Goal: Task Accomplishment & Management: Use online tool/utility

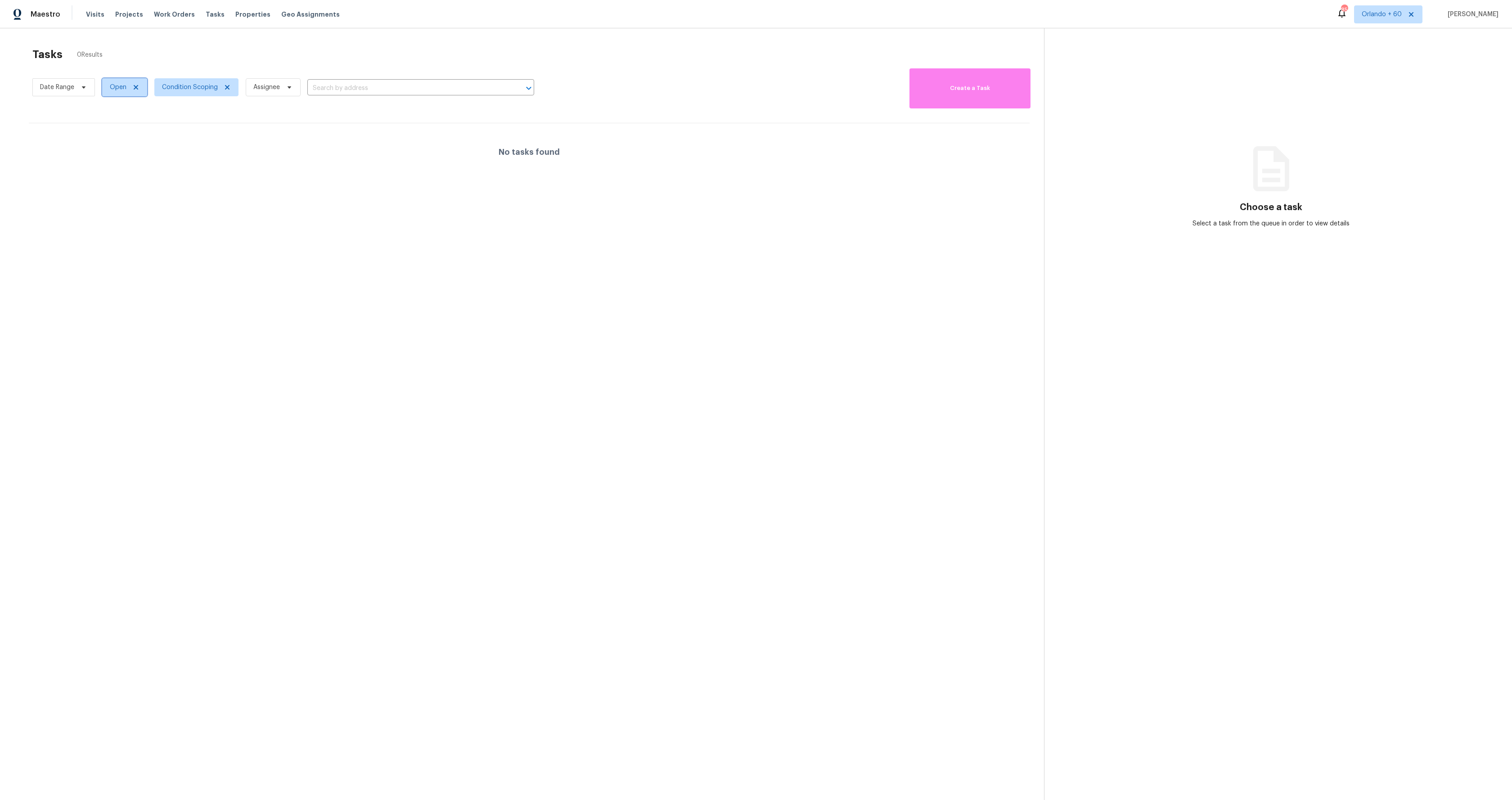
click at [138, 88] on icon at bounding box center [136, 87] width 7 height 7
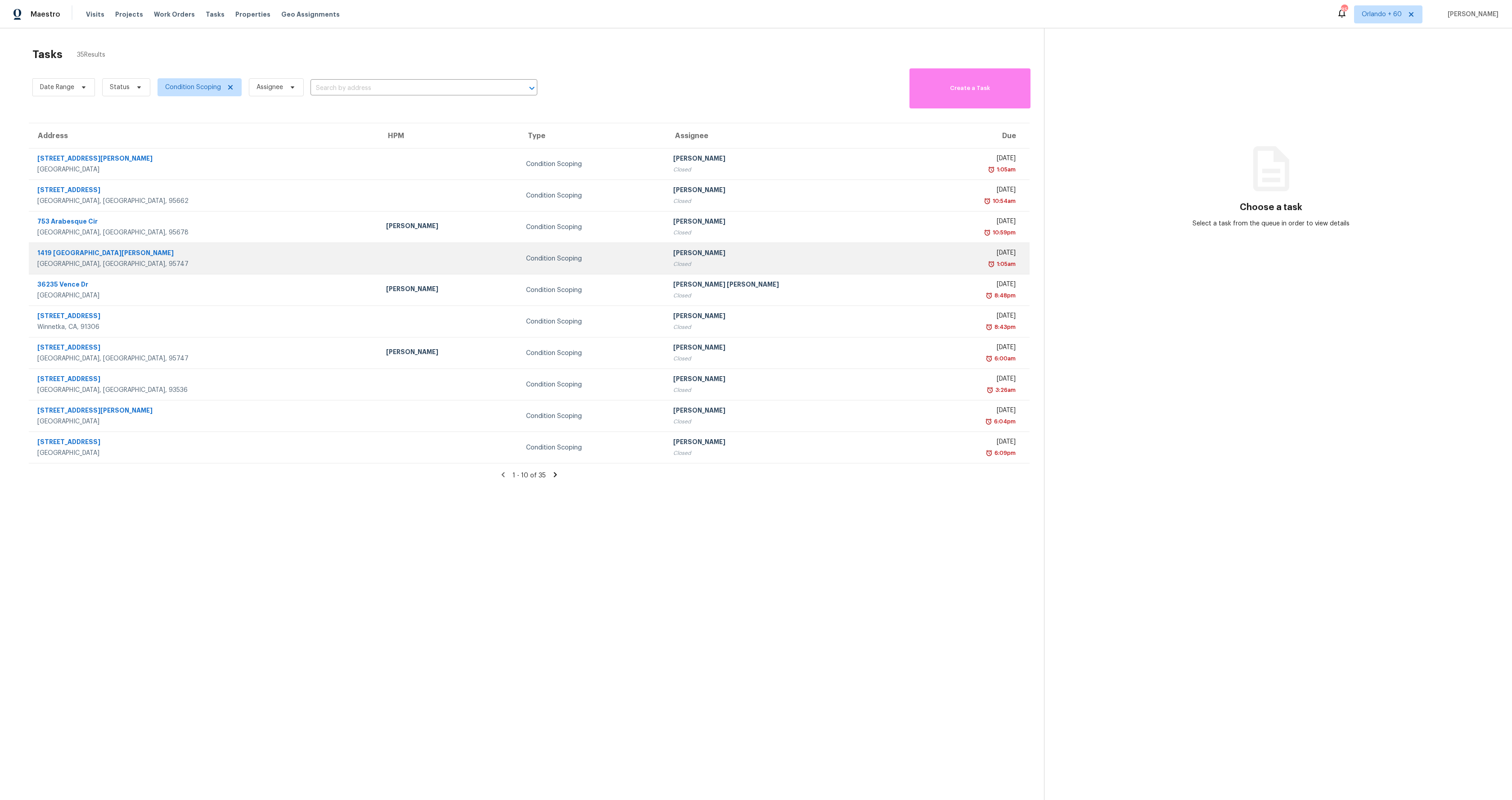
click at [584, 261] on div "Condition Scoping" at bounding box center [592, 258] width 133 height 9
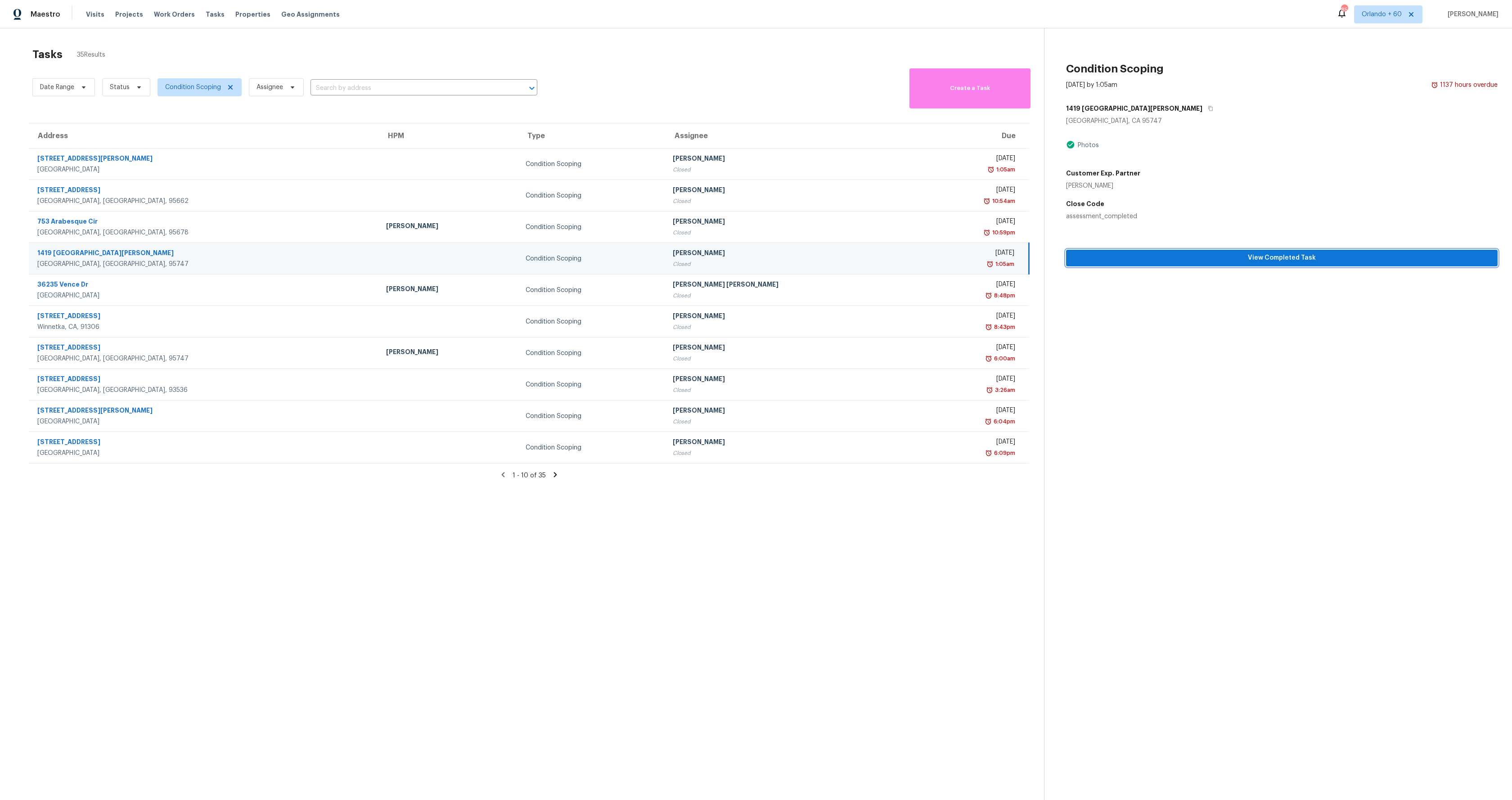
click at [1158, 261] on span "View Completed Task" at bounding box center [1282, 258] width 417 height 11
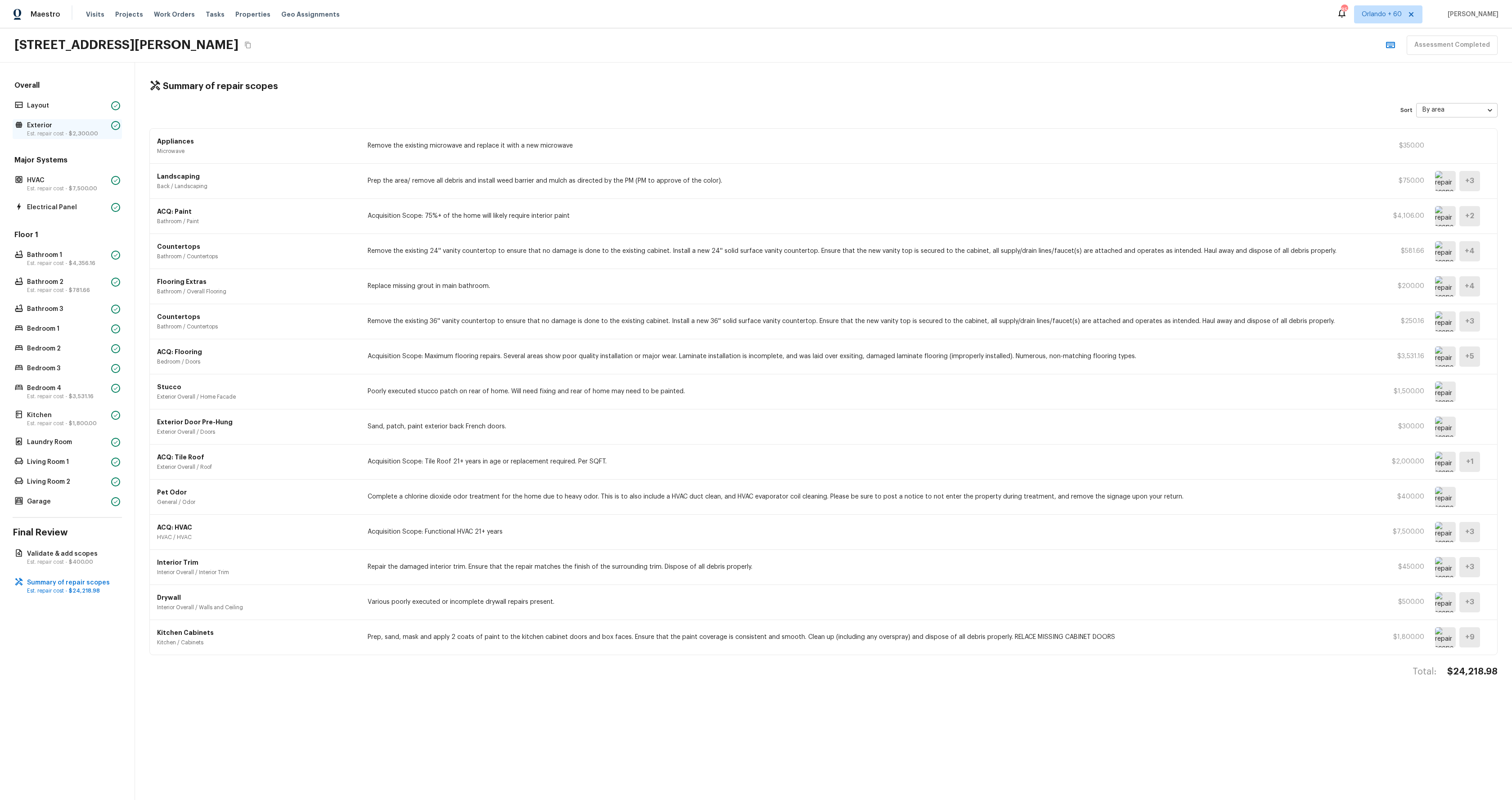
click at [52, 129] on p "Exterior" at bounding box center [67, 125] width 80 height 9
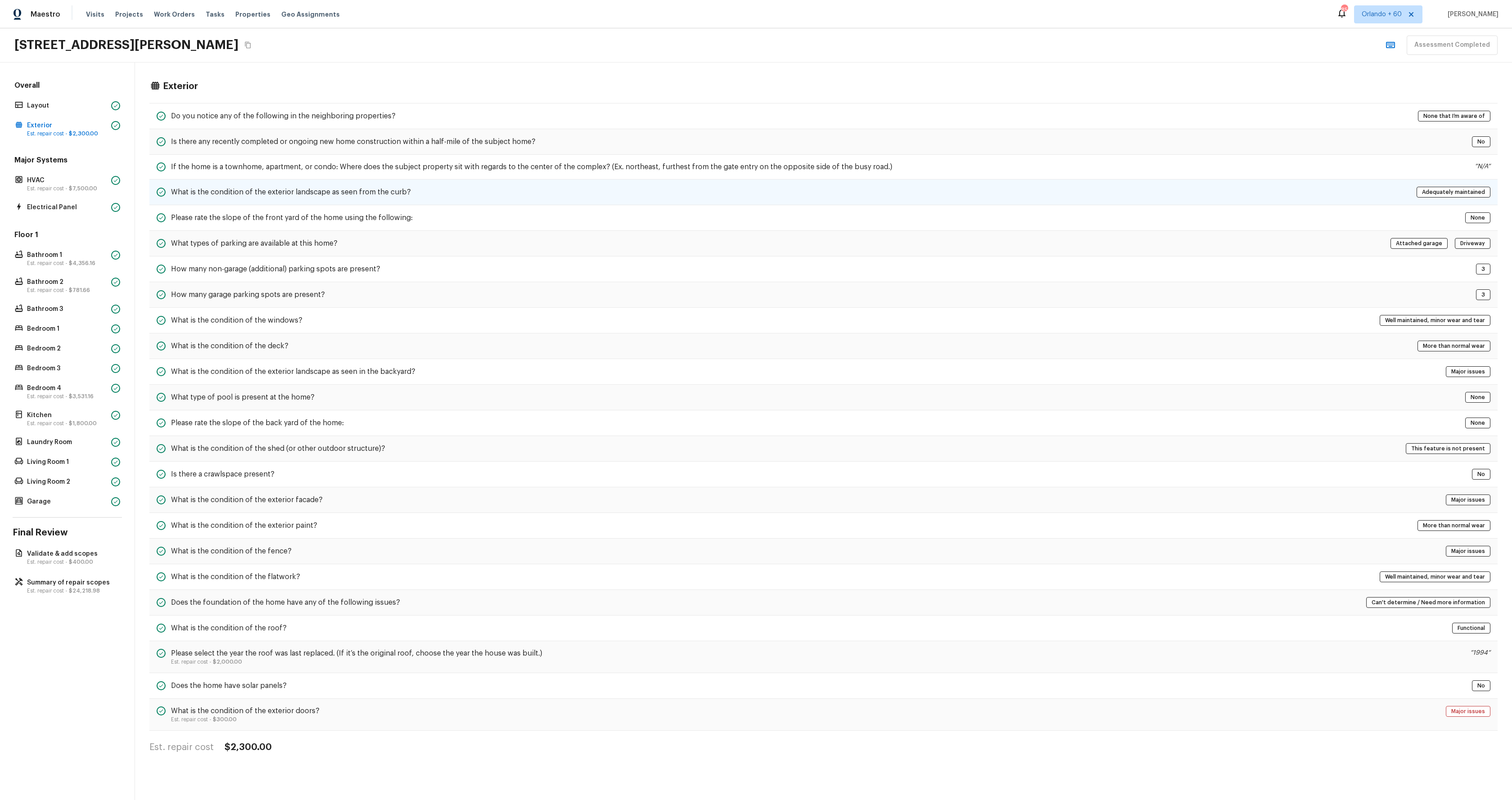
click at [531, 192] on div "What is the condition of the exterior landscape as seen from the curb? Adequate…" at bounding box center [824, 193] width 1348 height 26
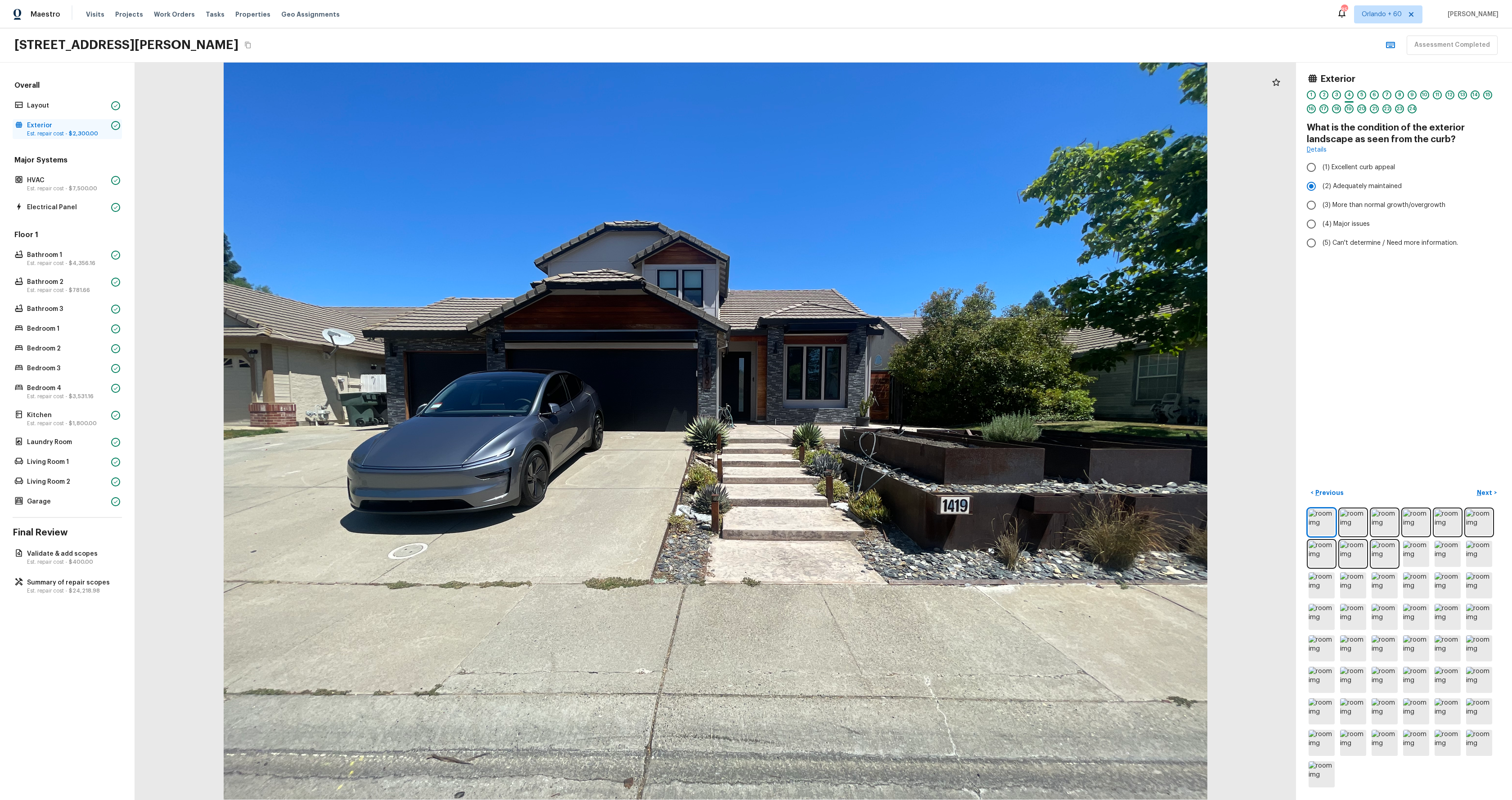
click at [53, 129] on p "Exterior" at bounding box center [67, 125] width 80 height 9
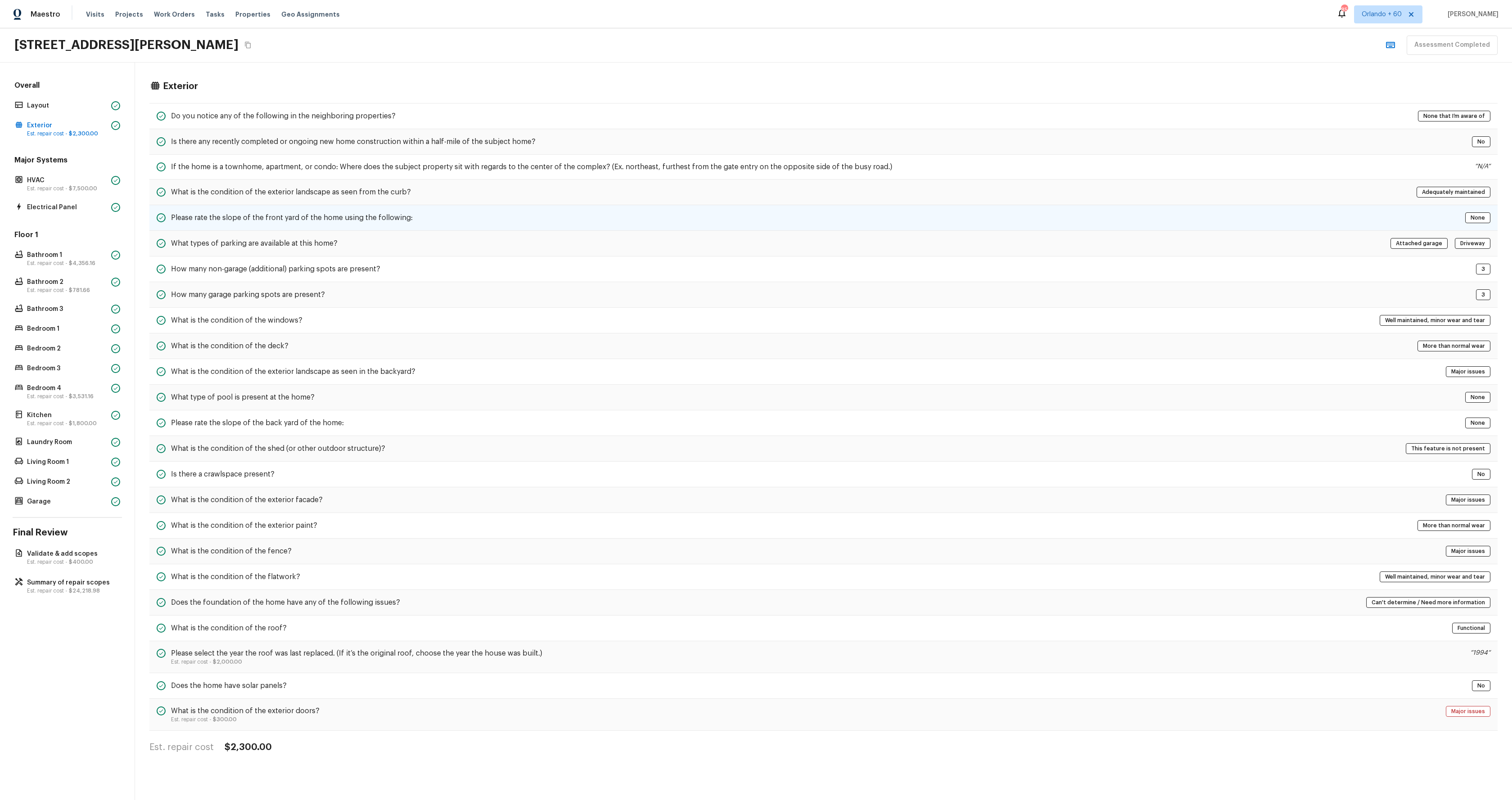
click at [380, 229] on div "Please rate the slope of the front yard of the home using the following: None" at bounding box center [824, 218] width 1348 height 26
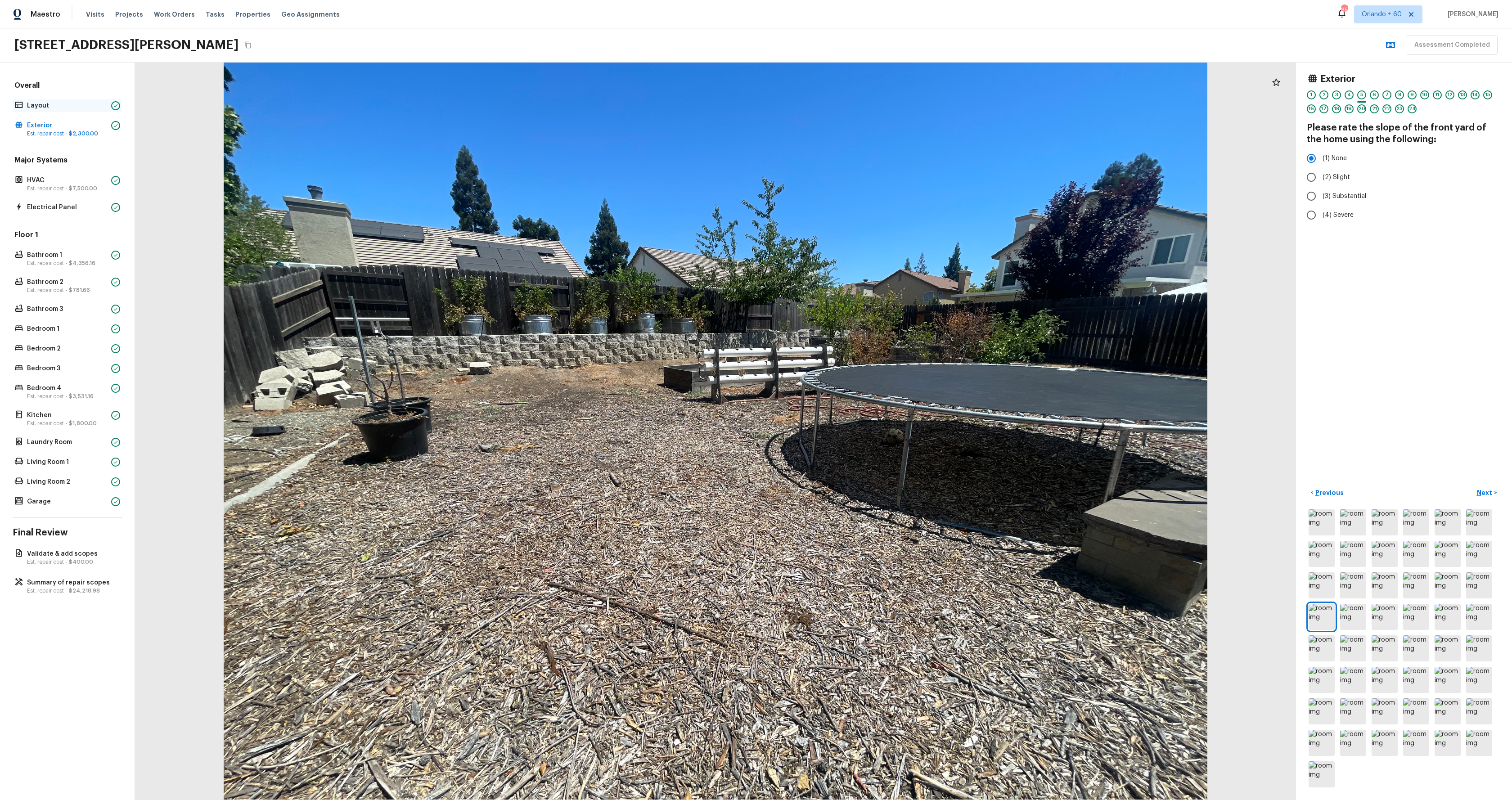
click at [62, 107] on p "Layout" at bounding box center [67, 105] width 80 height 9
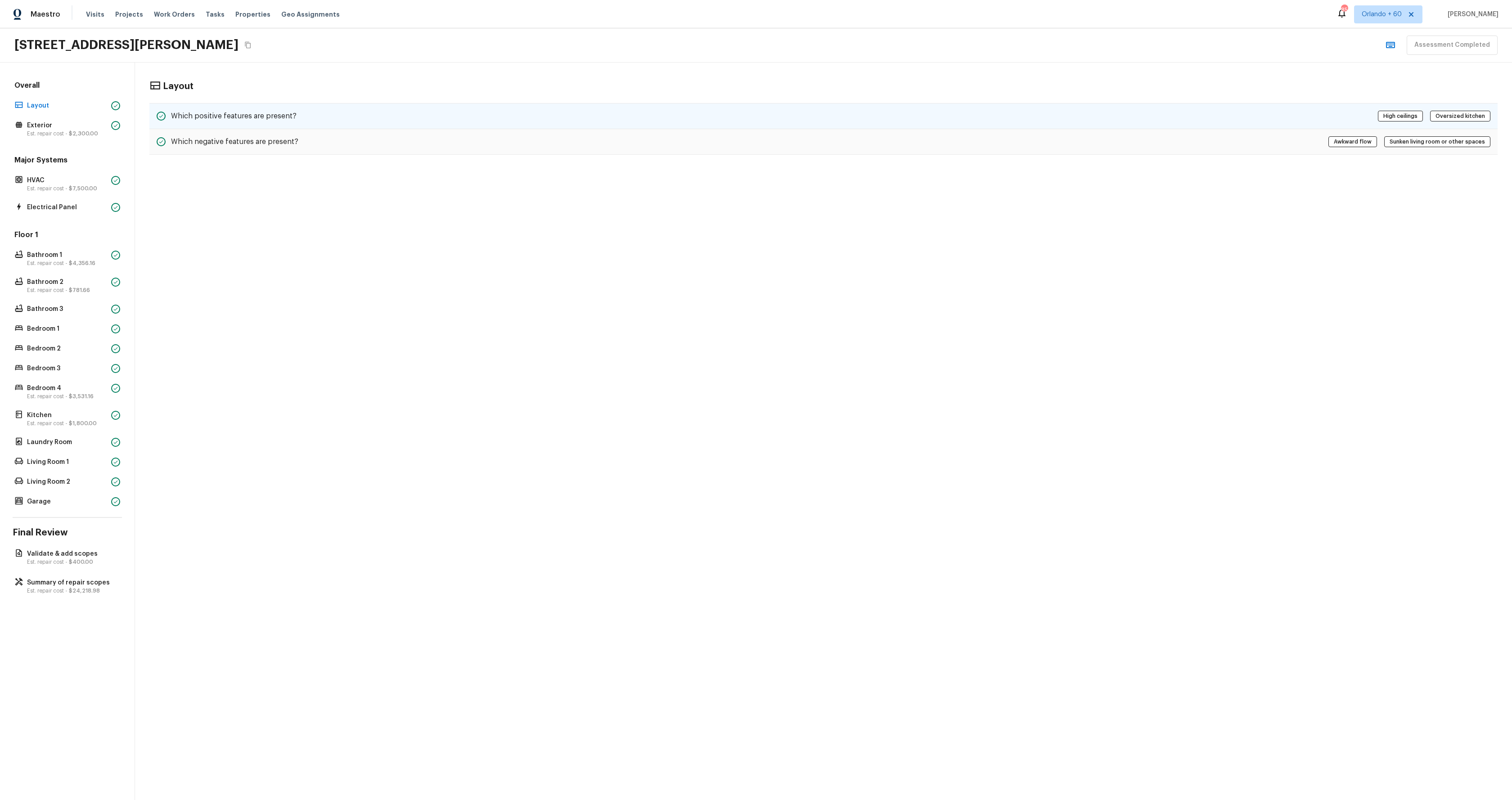
click at [352, 120] on div "Which positive features are present? High ceilings Oversized kitchen" at bounding box center [824, 116] width 1348 height 26
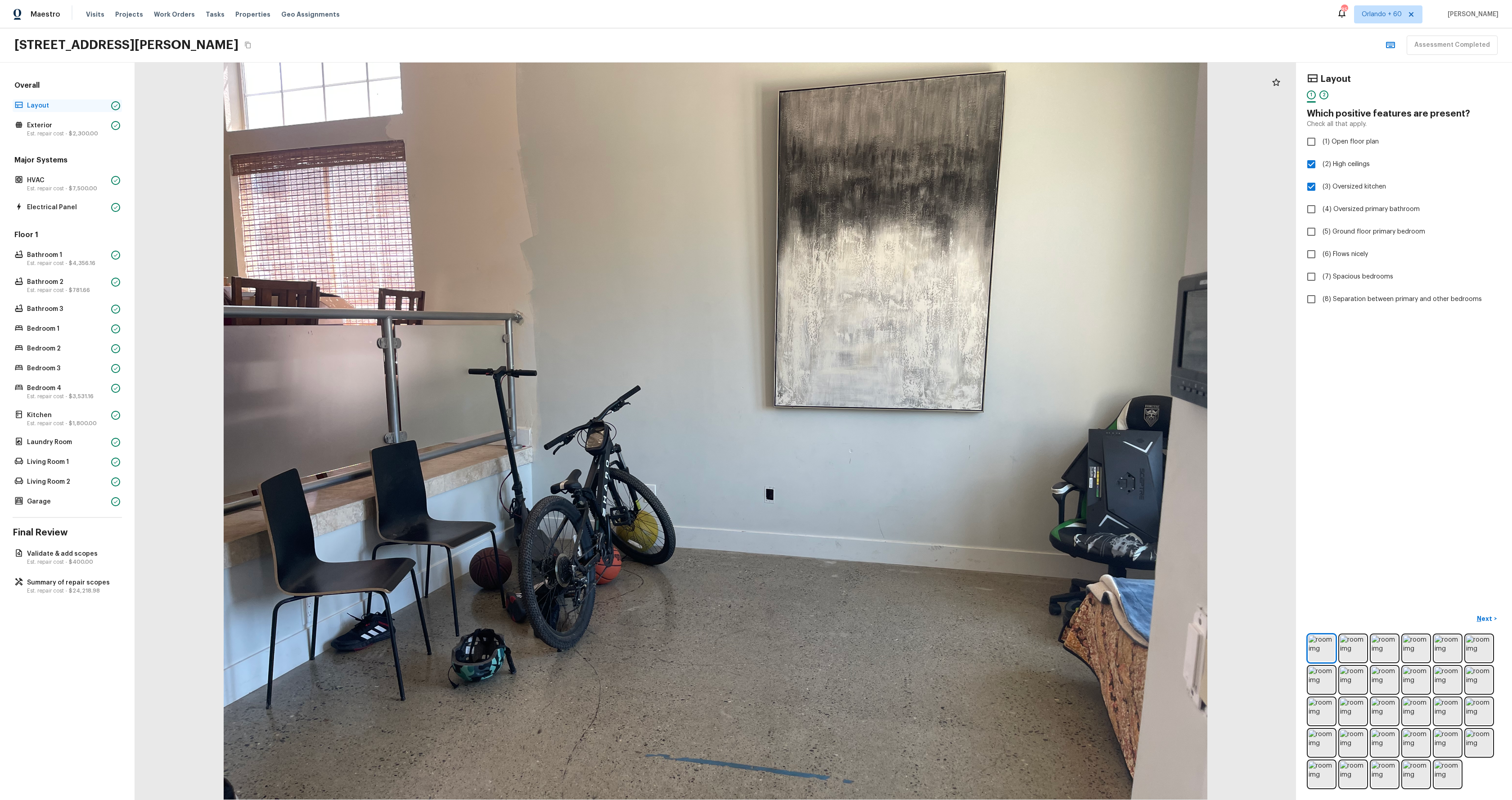
click at [72, 109] on p "Layout" at bounding box center [67, 105] width 80 height 9
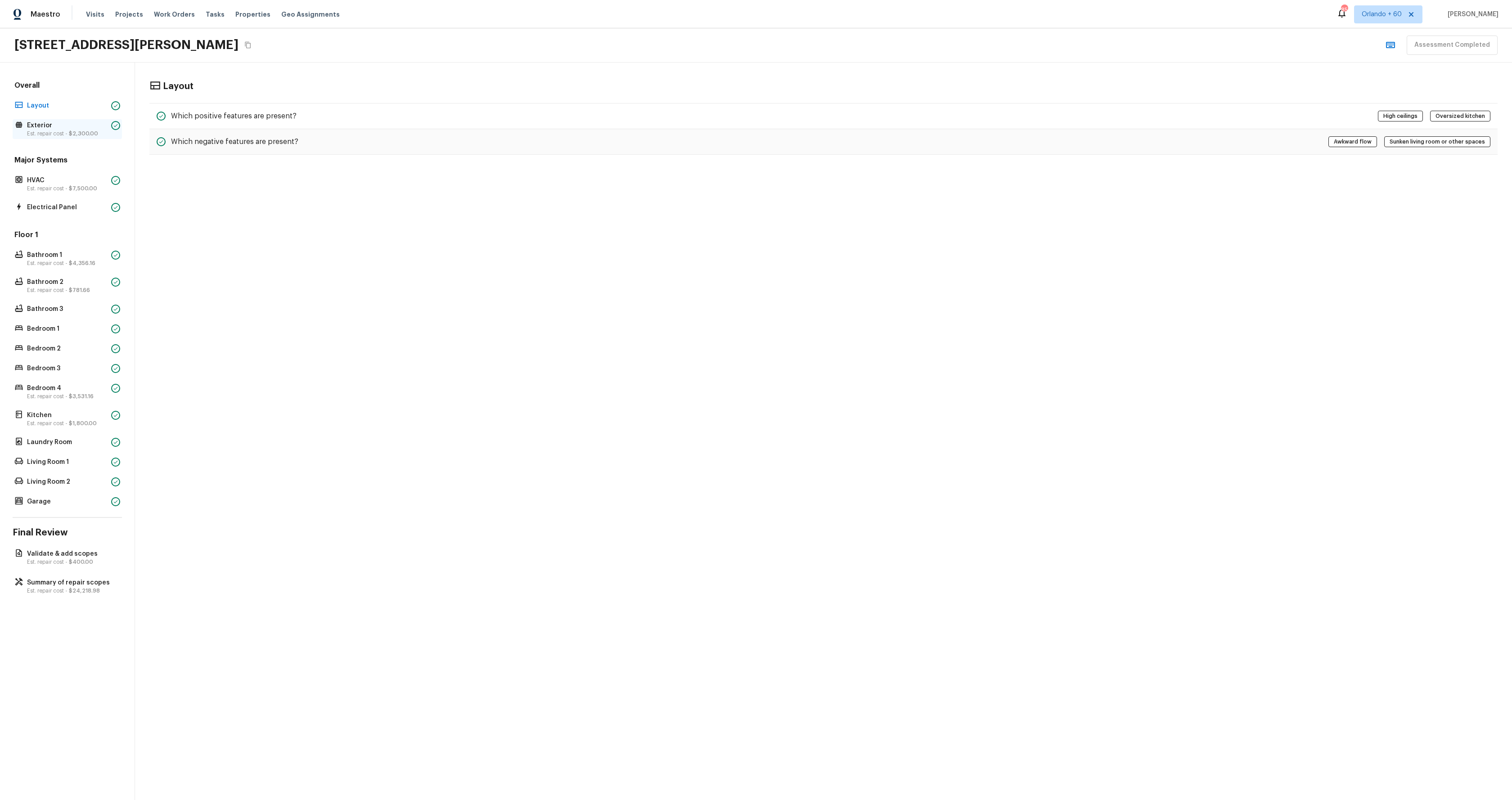
click at [48, 132] on p "Est. repair cost - $2,300.00" at bounding box center [67, 134] width 80 height 7
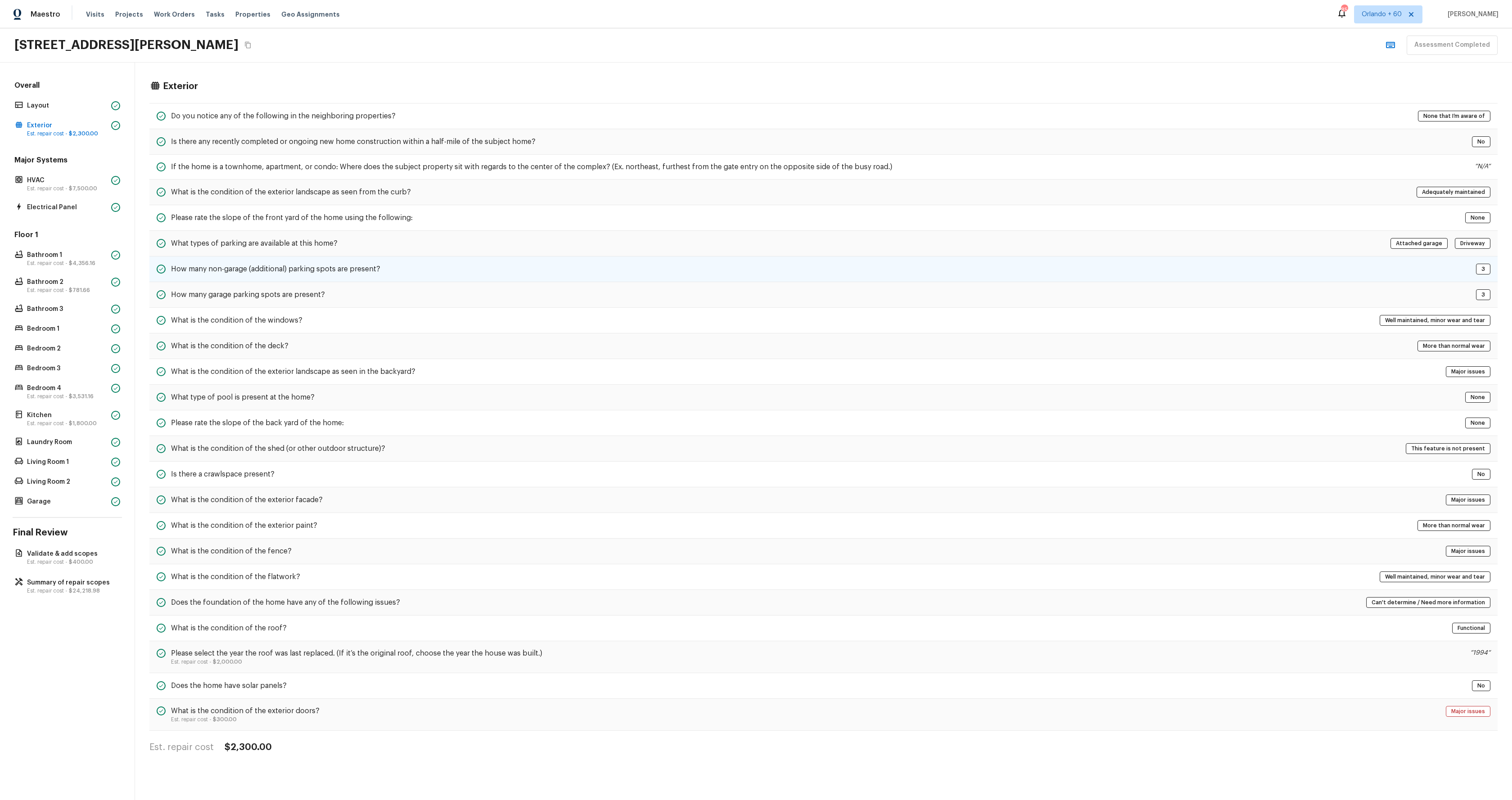
click at [387, 261] on div "How many non-garage (additional) parking spots are present? 3" at bounding box center [824, 269] width 1348 height 26
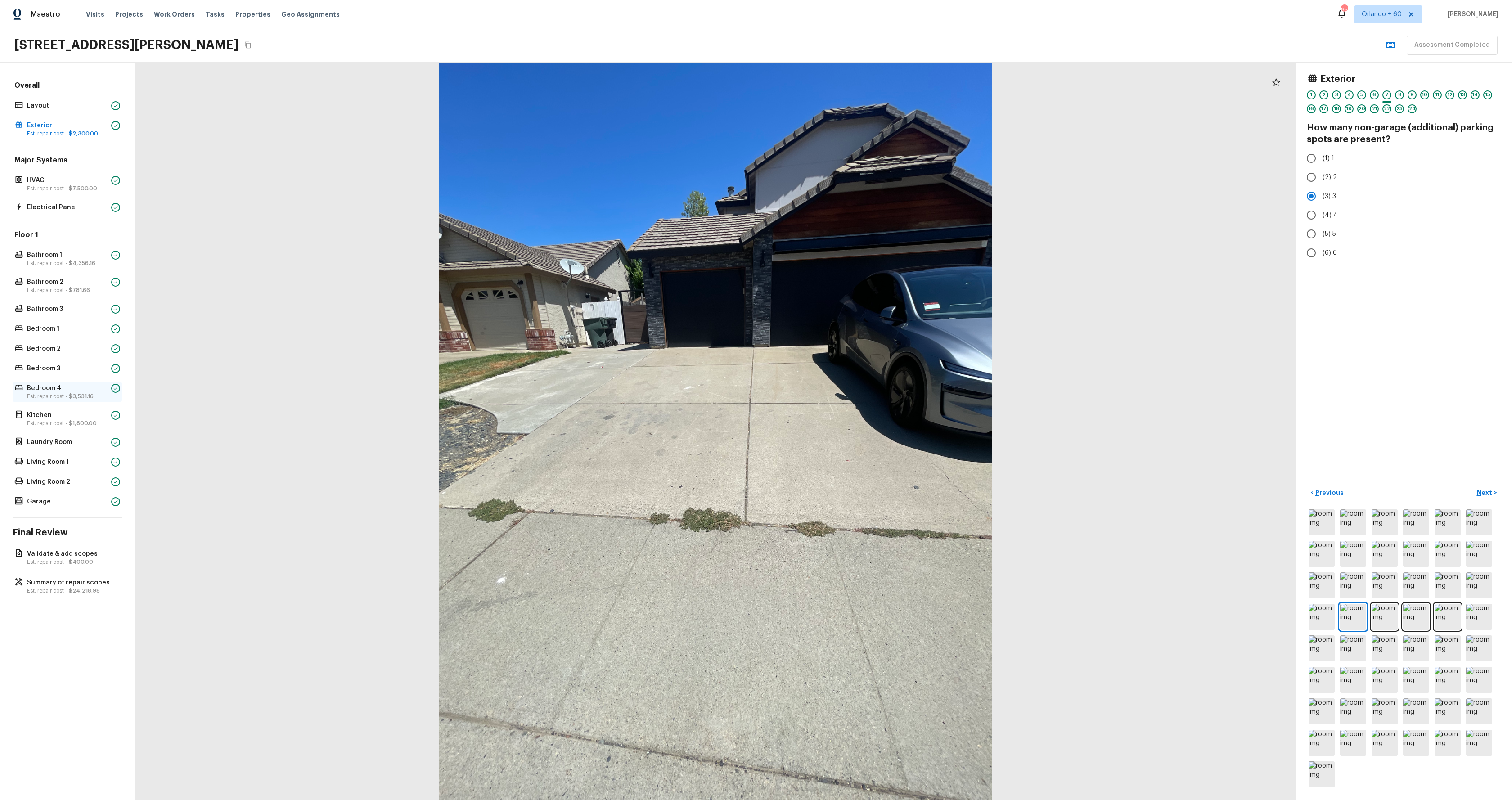
click at [49, 398] on p "Est. repair cost - $3,531.16" at bounding box center [67, 396] width 80 height 7
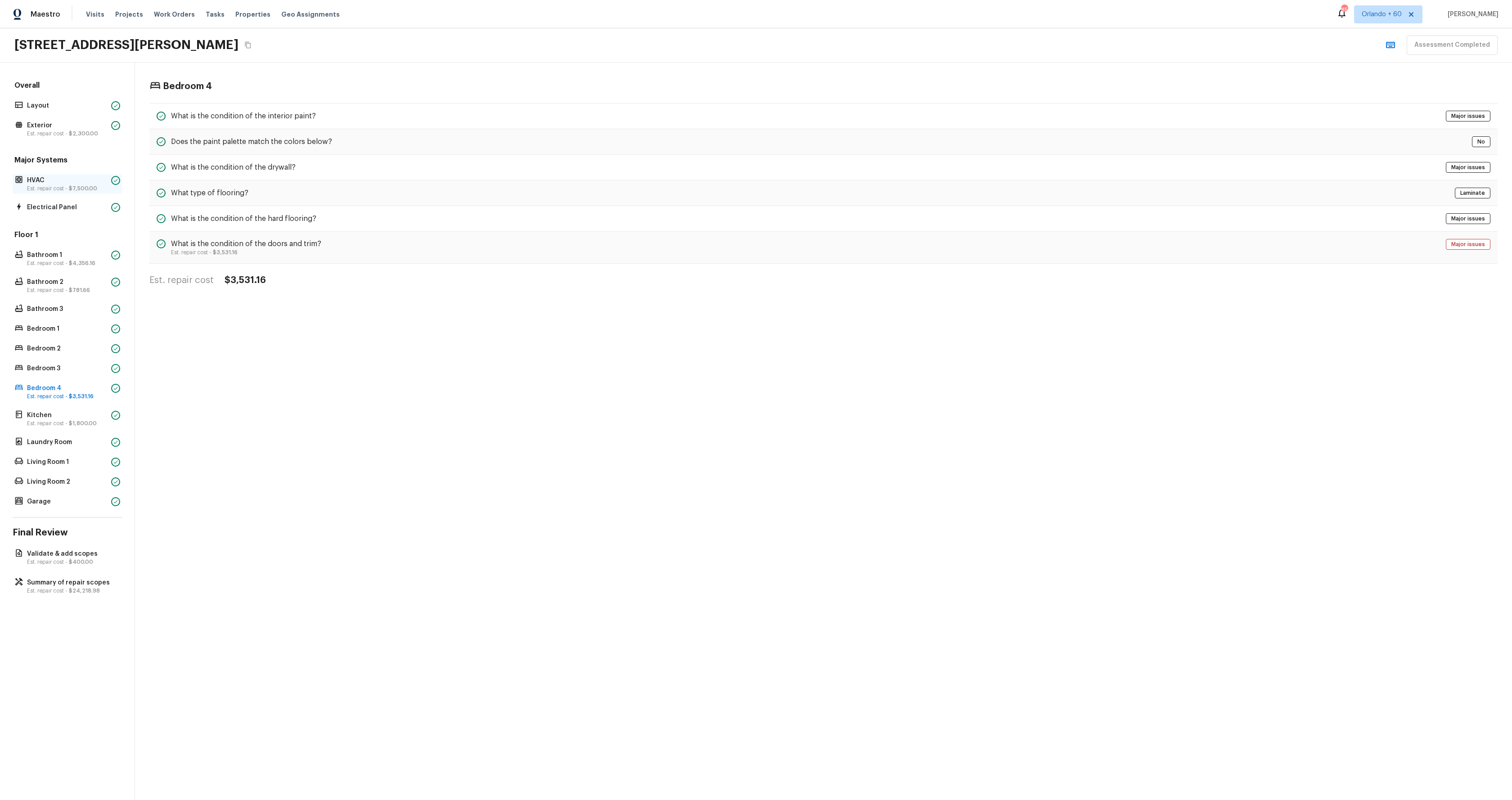
click at [31, 190] on p "Est. repair cost - $7,500.00" at bounding box center [67, 188] width 80 height 7
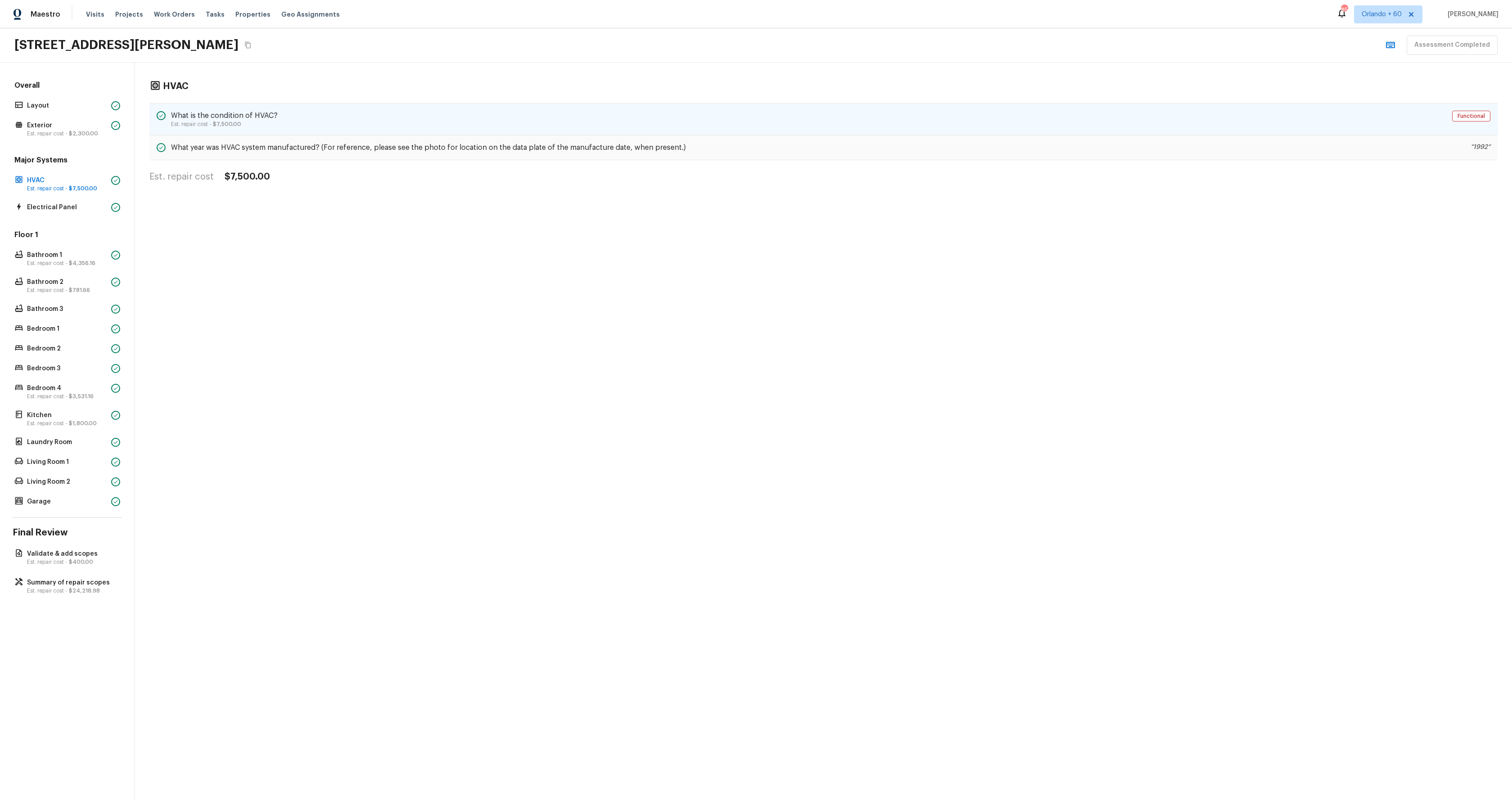
click at [467, 123] on div "What is the condition of HVAC? Est. repair cost - $7,500.00 Functional" at bounding box center [824, 119] width 1348 height 32
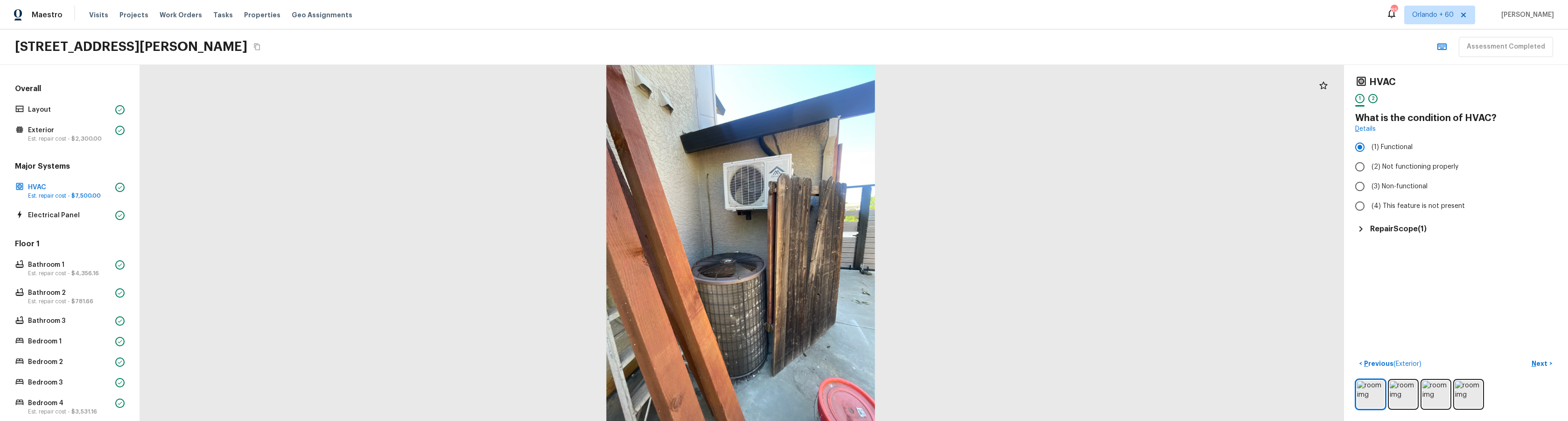
click at [249, 317] on div at bounding box center [741, 242] width 1211 height 358
